Goal: Information Seeking & Learning: Understand process/instructions

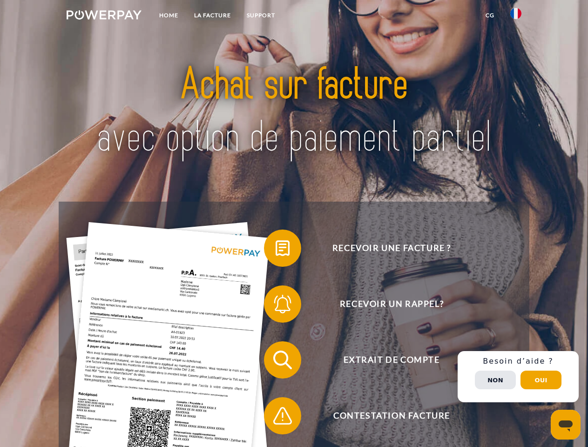
click at [104, 16] on img at bounding box center [104, 14] width 75 height 9
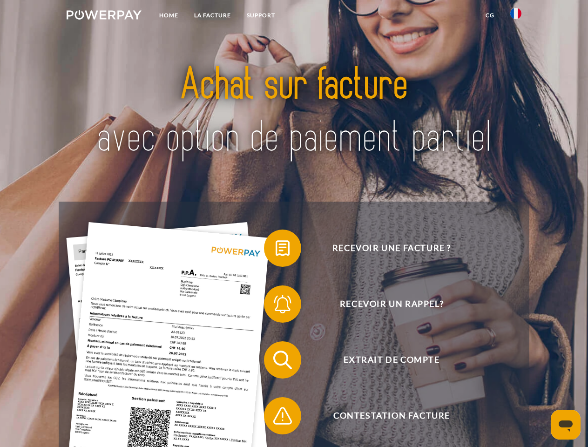
click at [516, 16] on img at bounding box center [515, 13] width 11 height 11
click at [490, 15] on link "CG" at bounding box center [490, 15] width 25 height 17
click at [276, 250] on span at bounding box center [268, 248] width 47 height 47
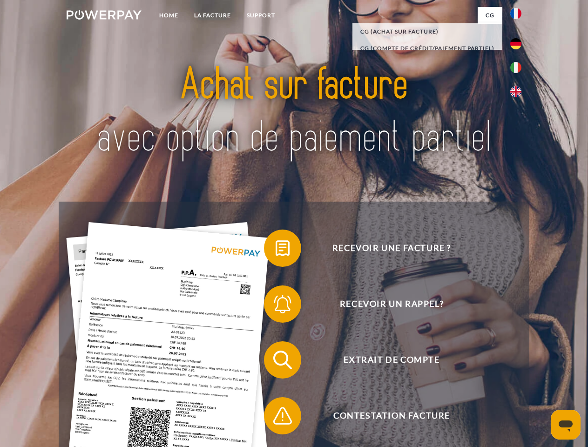
click at [276, 306] on span at bounding box center [268, 304] width 47 height 47
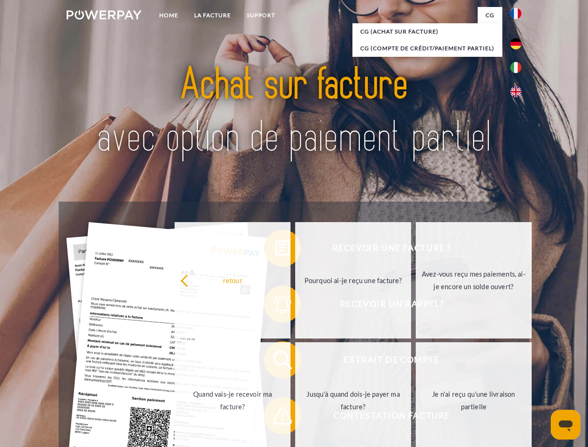
click at [295, 362] on link "Jusqu'à quand dois-je payer ma facture?" at bounding box center [353, 400] width 116 height 116
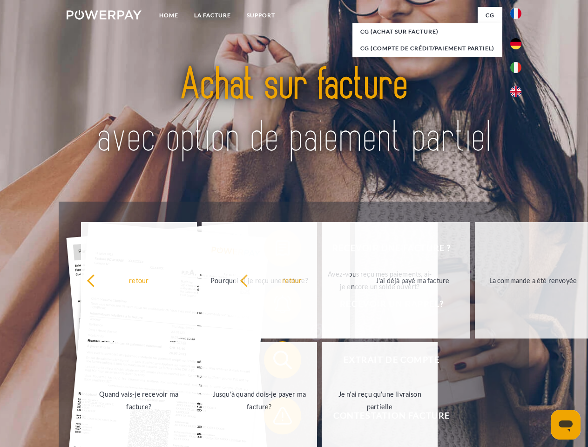
click at [276, 418] on span at bounding box center [268, 416] width 47 height 47
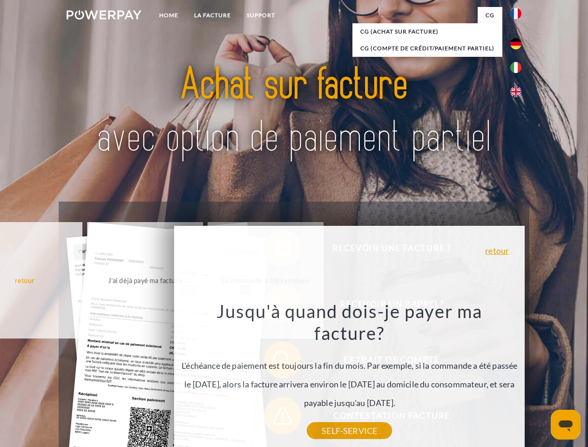
click at [518, 377] on div "Recevoir une facture ? Recevoir un rappel? Extrait de compte retour" at bounding box center [294, 388] width 470 height 373
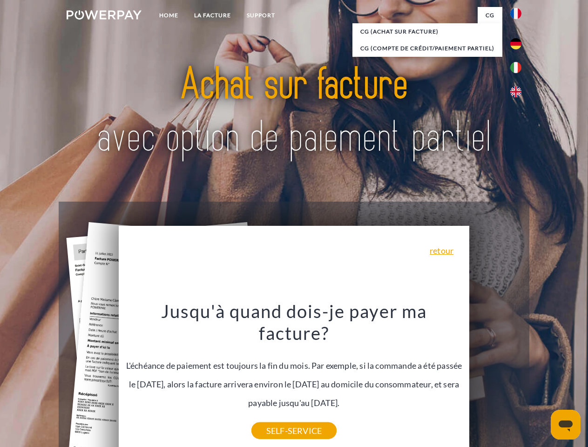
click at [496, 379] on span "Extrait de compte" at bounding box center [392, 359] width 228 height 37
click at [541, 380] on header "Home LA FACTURE Support" at bounding box center [294, 321] width 588 height 643
